Goal: Find specific page/section: Find specific page/section

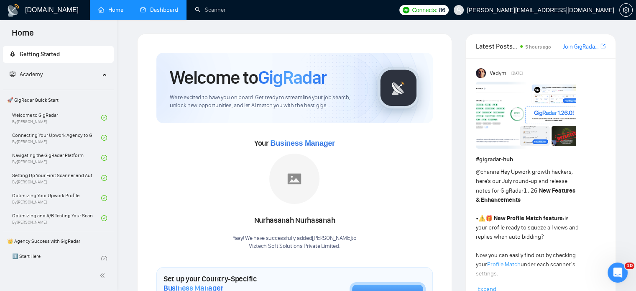
click at [171, 8] on link "Dashboard" at bounding box center [159, 9] width 38 height 7
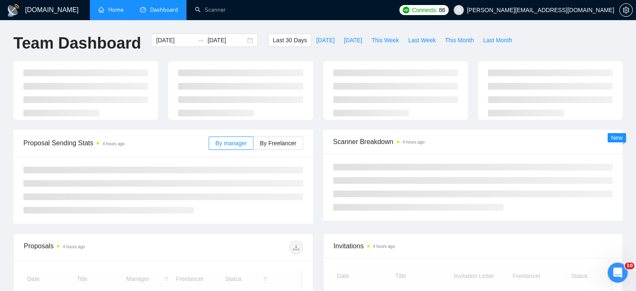
click at [107, 11] on link "Home" at bounding box center [110, 9] width 25 height 7
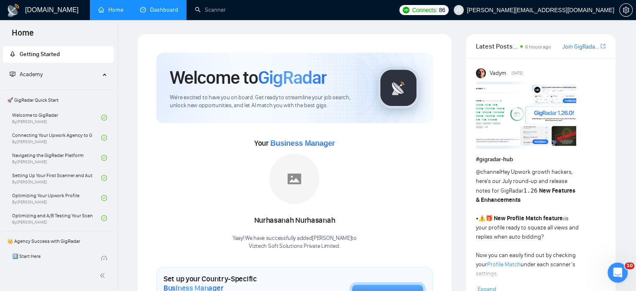
click at [167, 6] on link "Dashboard" at bounding box center [159, 9] width 38 height 7
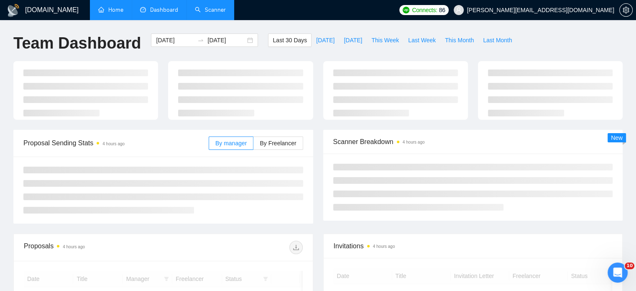
click at [204, 11] on link "Scanner" at bounding box center [210, 9] width 31 height 7
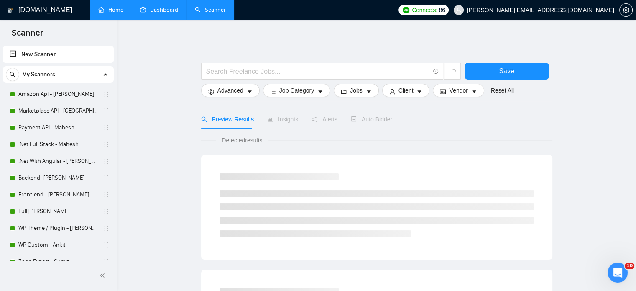
click at [158, 12] on link "Dashboard" at bounding box center [159, 9] width 38 height 7
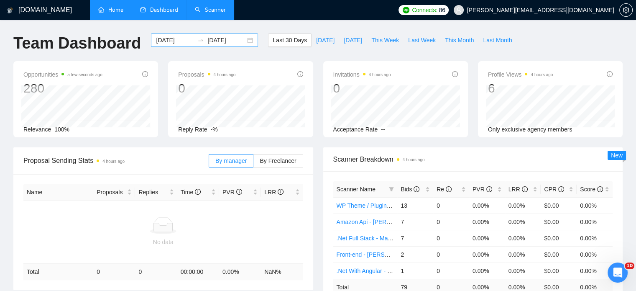
click at [243, 41] on div "[DATE] [DATE]" at bounding box center [204, 39] width 107 height 13
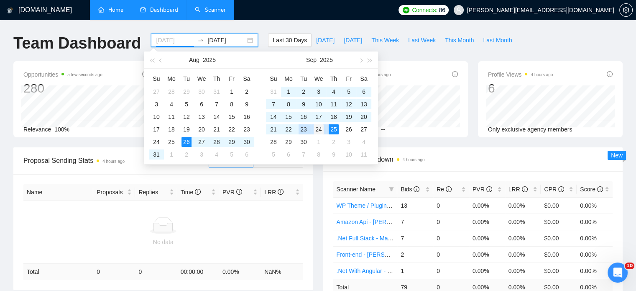
type input "[DATE]"
click at [318, 126] on div "24" at bounding box center [319, 129] width 10 height 10
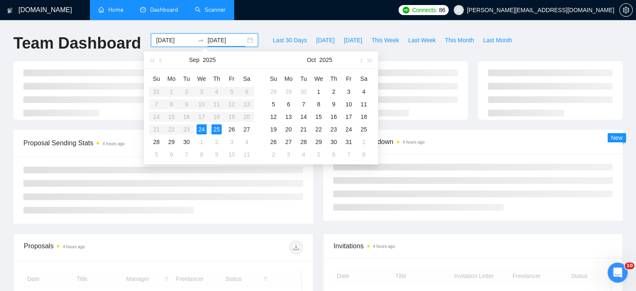
type input "[DATE]"
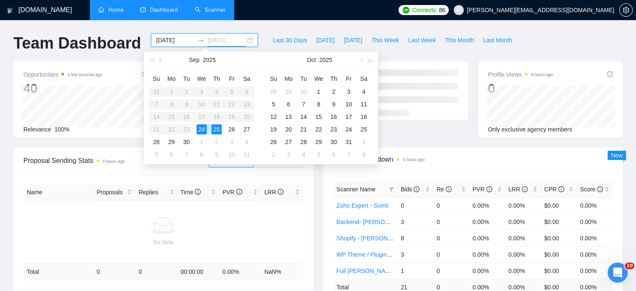
click at [220, 128] on div "25" at bounding box center [217, 129] width 10 height 10
